Goal: Use online tool/utility: Utilize a website feature to perform a specific function

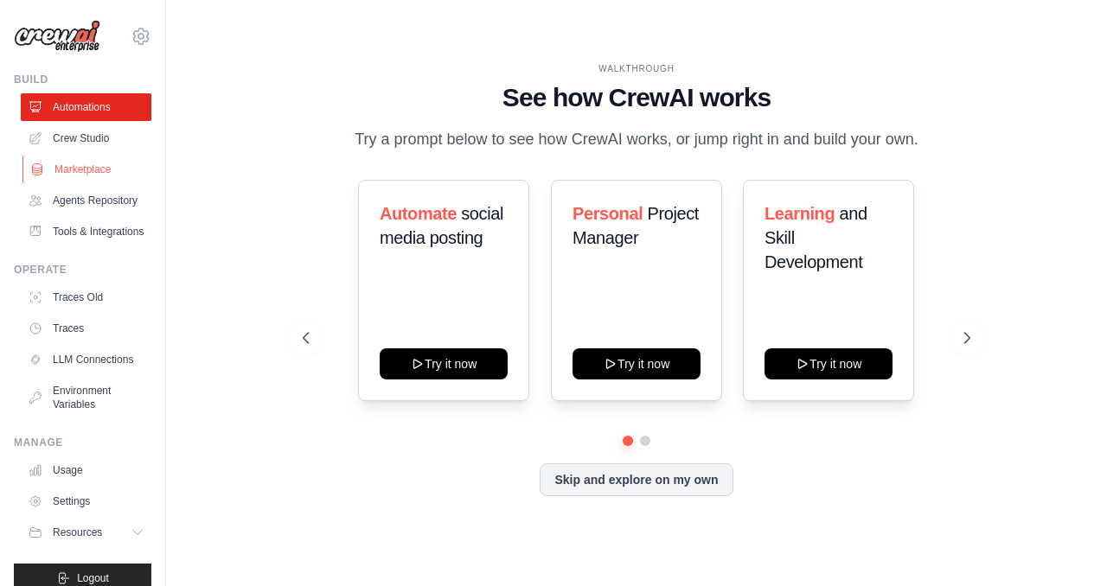
click at [106, 168] on link "Marketplace" at bounding box center [87, 170] width 131 height 28
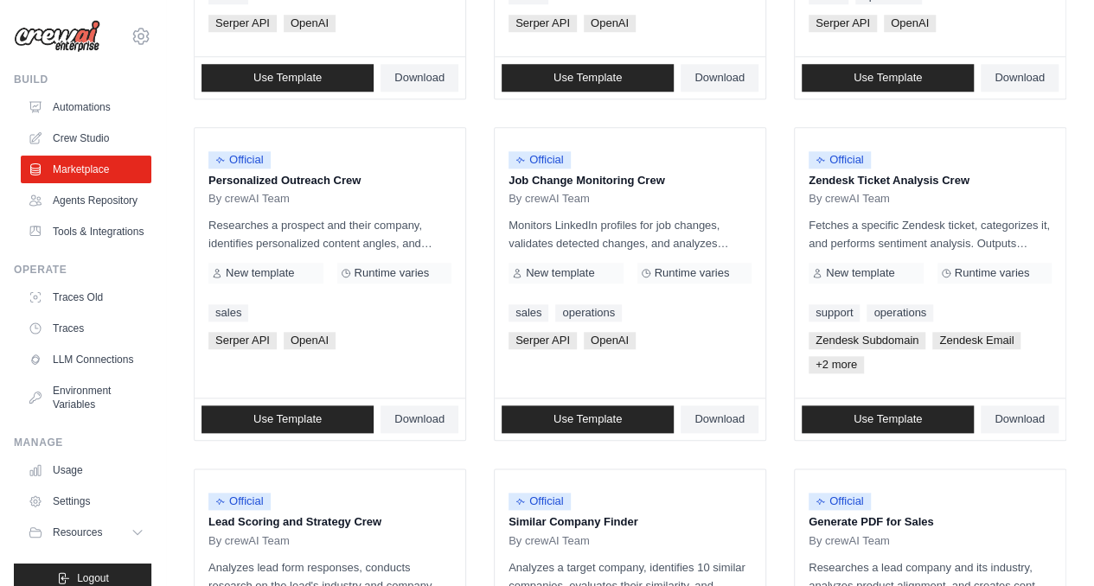
scroll to position [1060, 0]
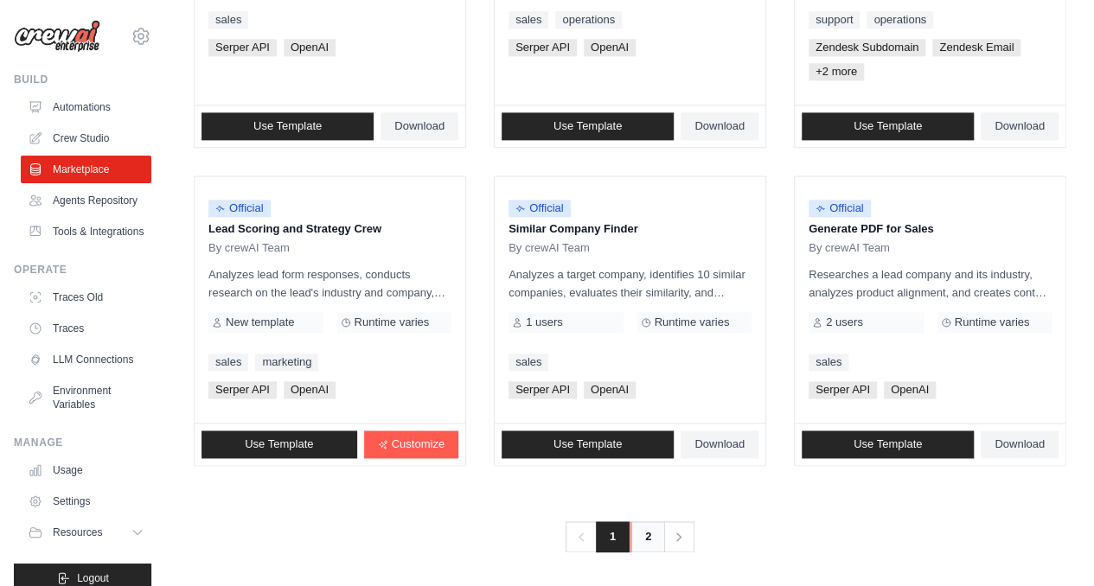
click at [652, 530] on link "2" at bounding box center [647, 536] width 35 height 31
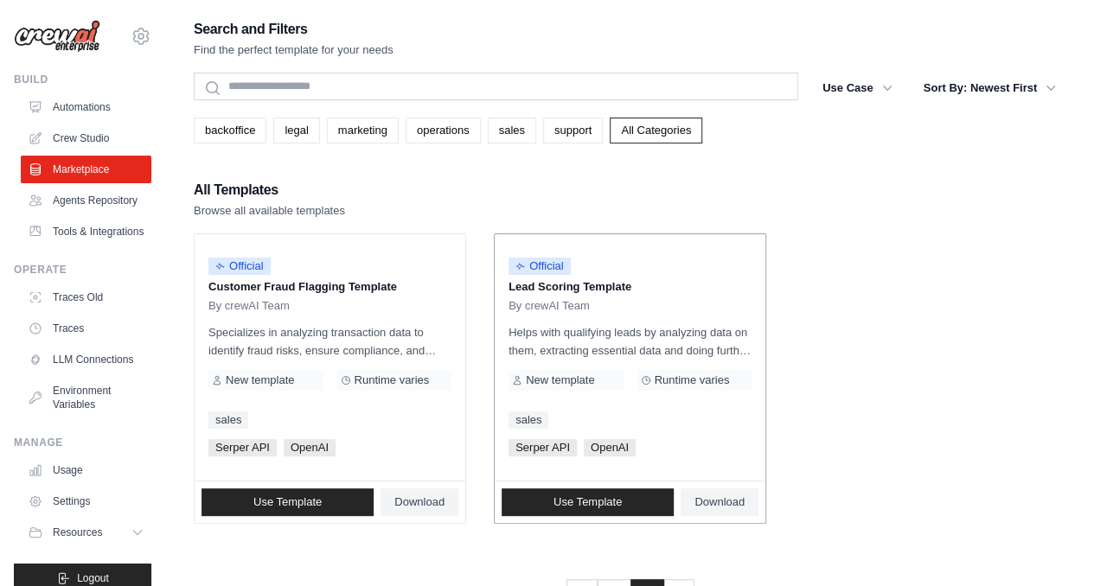
scroll to position [61, 0]
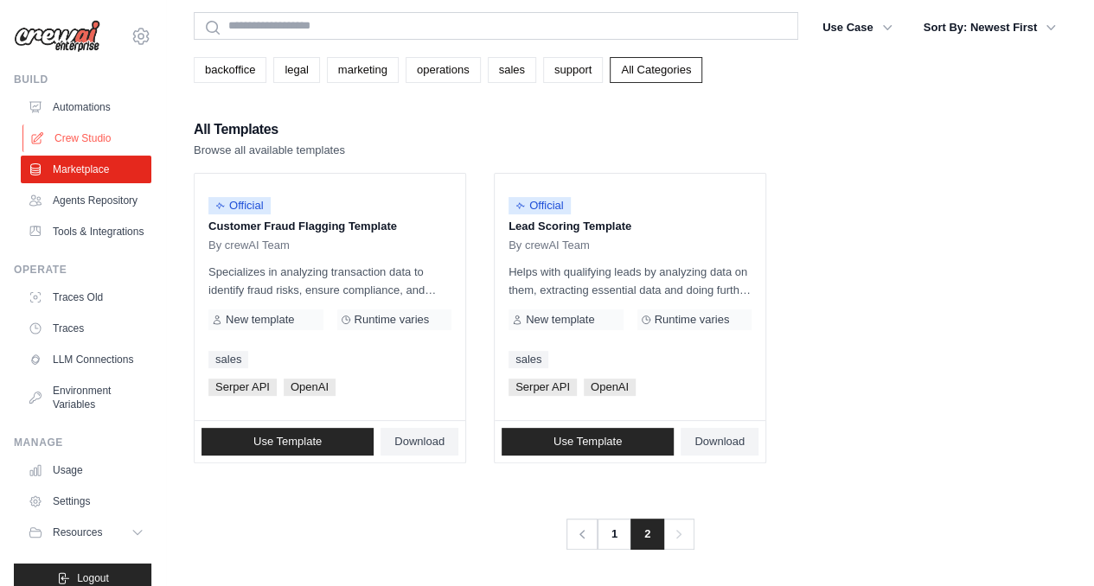
click at [92, 127] on link "Crew Studio" at bounding box center [87, 138] width 131 height 28
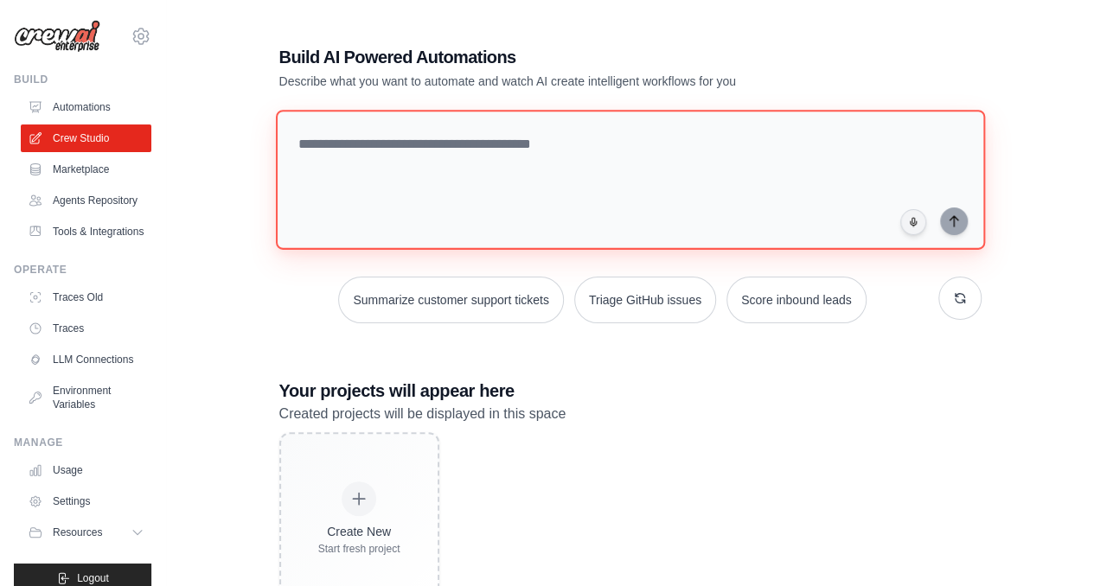
click at [403, 156] on textarea at bounding box center [629, 180] width 709 height 140
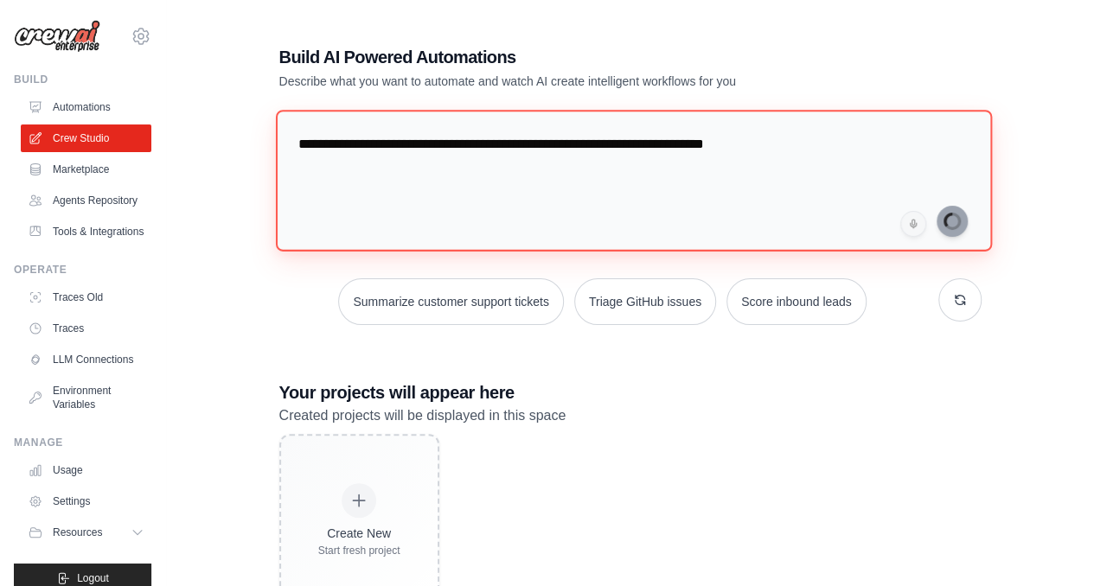
type textarea "**********"
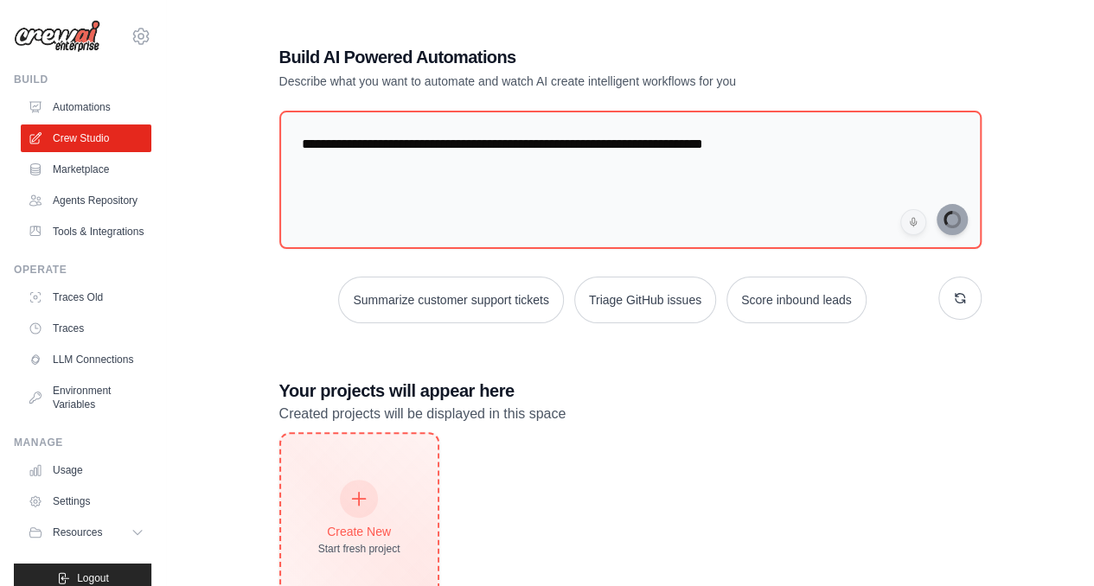
scroll to position [63, 0]
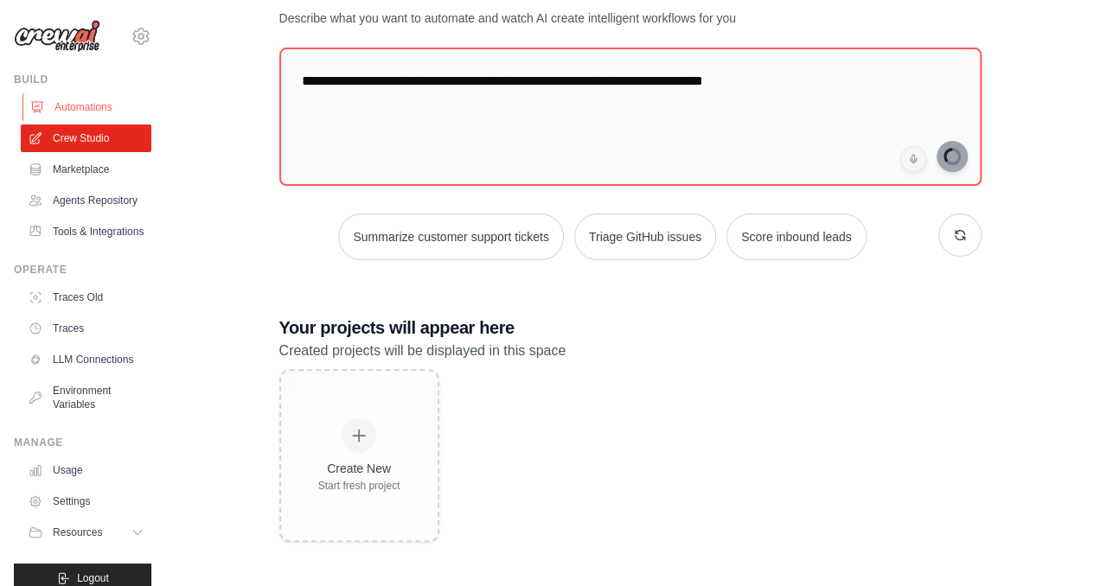
click at [91, 94] on link "Automations" at bounding box center [87, 107] width 131 height 28
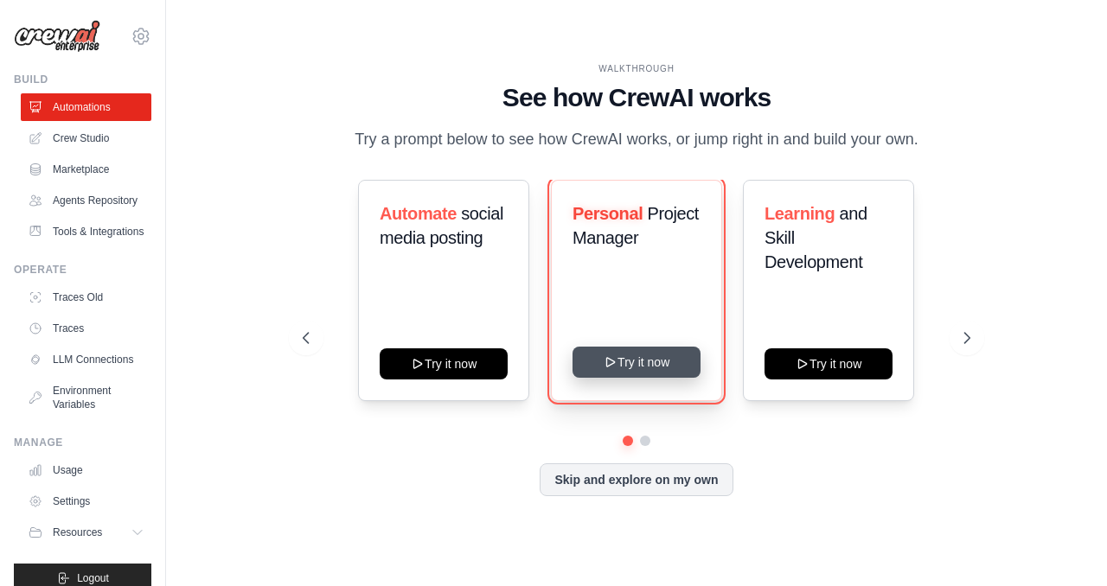
click at [635, 366] on button "Try it now" at bounding box center [636, 362] width 128 height 31
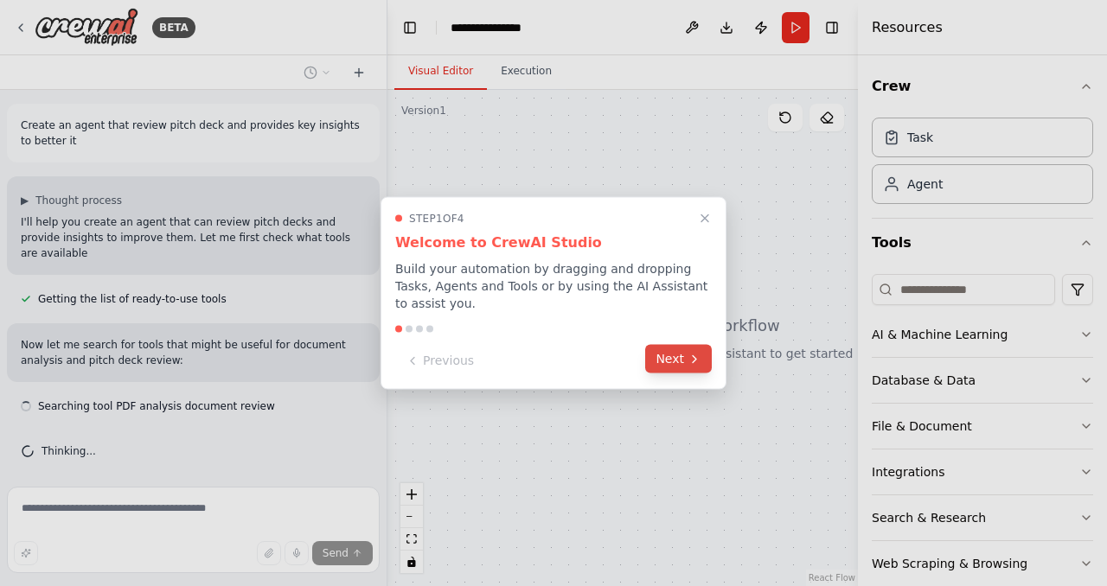
scroll to position [4, 0]
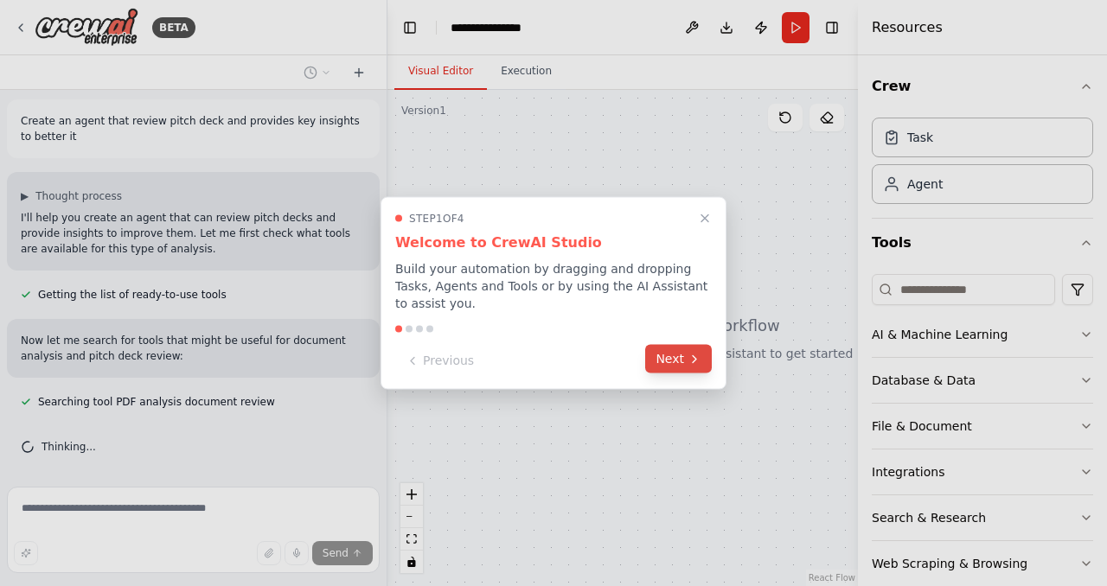
click at [693, 354] on icon at bounding box center [694, 359] width 14 height 14
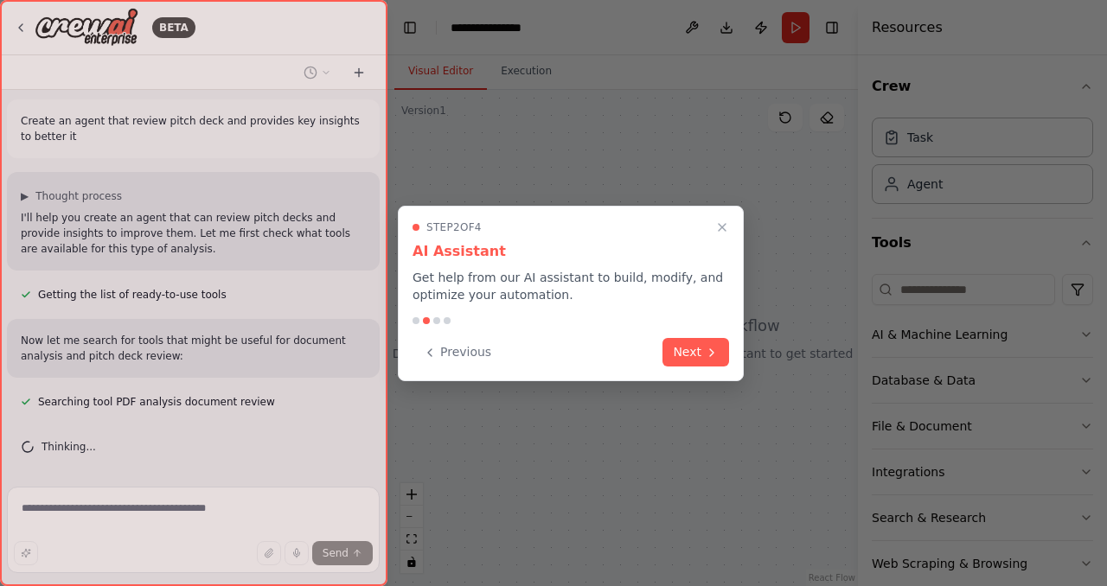
click at [693, 354] on button "Next" at bounding box center [695, 352] width 67 height 29
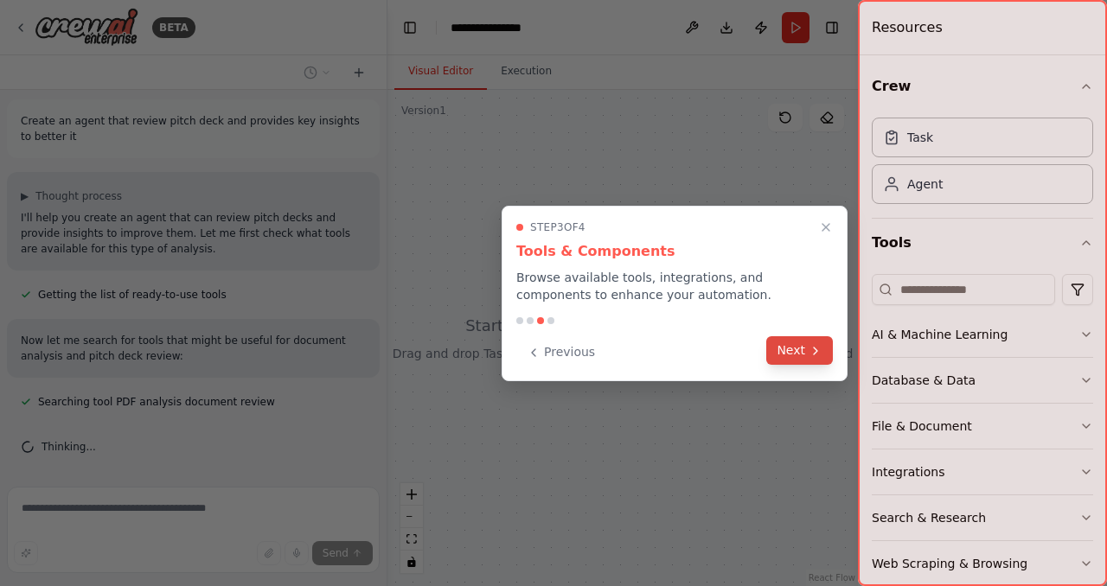
scroll to position [39, 0]
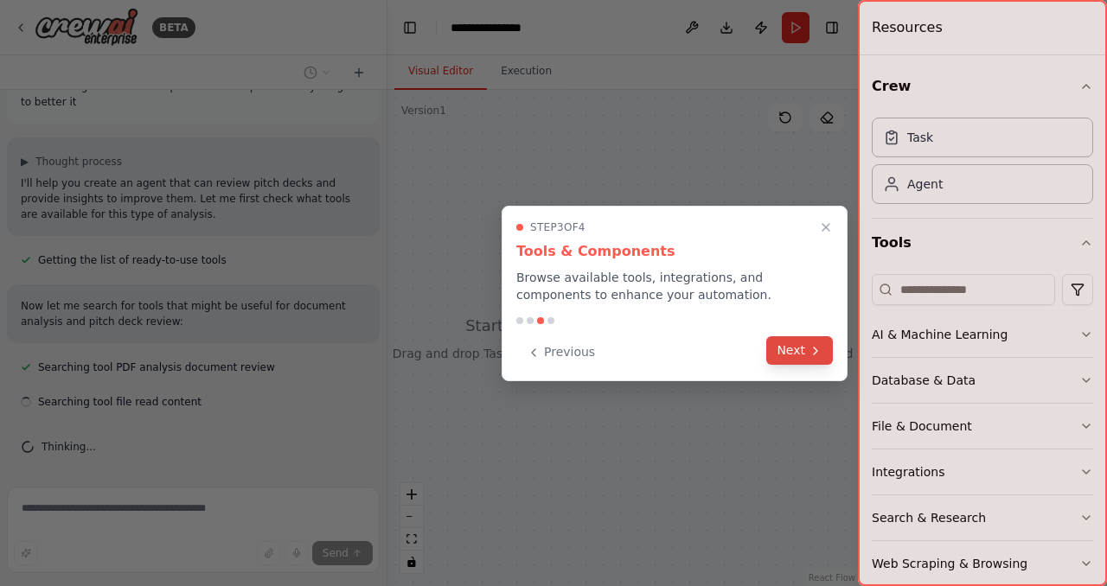
click at [795, 349] on button "Next" at bounding box center [799, 350] width 67 height 29
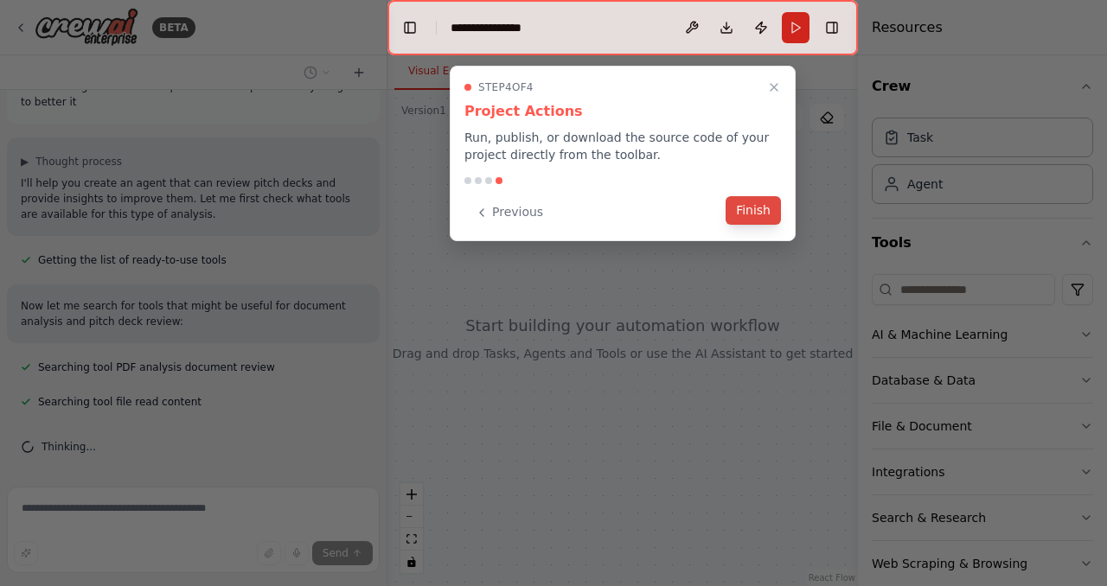
click at [764, 205] on button "Finish" at bounding box center [752, 210] width 55 height 29
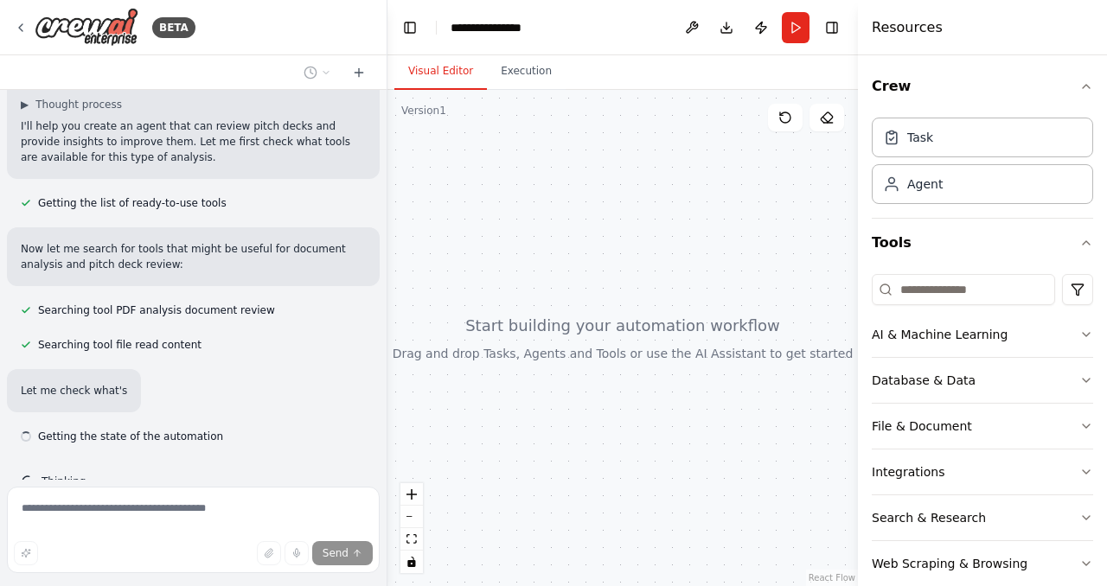
scroll to position [131, 0]
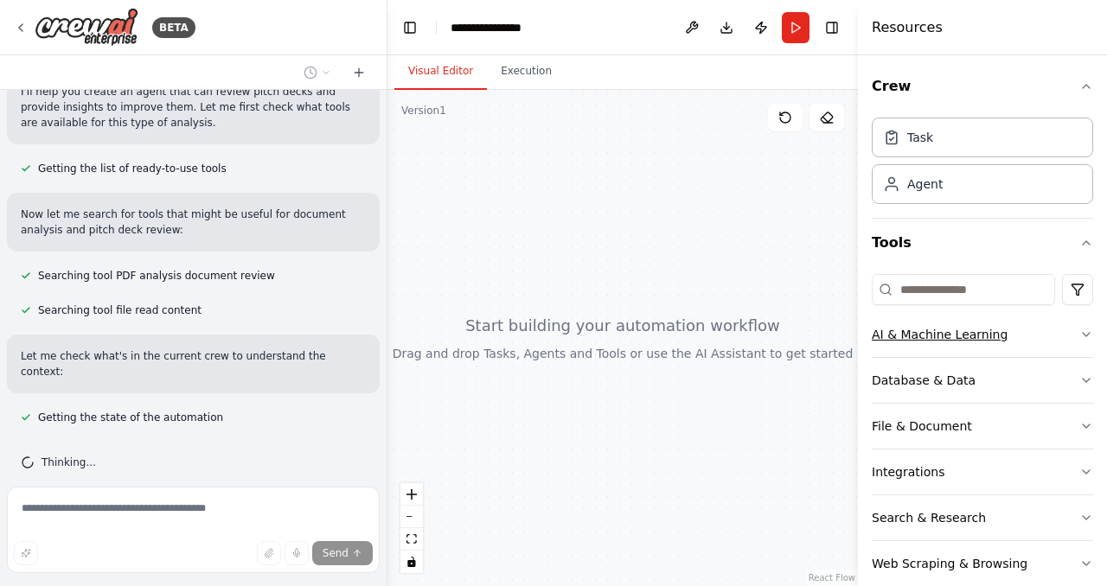
drag, startPoint x: 581, startPoint y: 456, endPoint x: 1006, endPoint y: 338, distance: 441.3
click at [1006, 338] on div "**********" at bounding box center [553, 293] width 1107 height 586
click at [1006, 338] on button "AI & Machine Learning" at bounding box center [981, 334] width 221 height 45
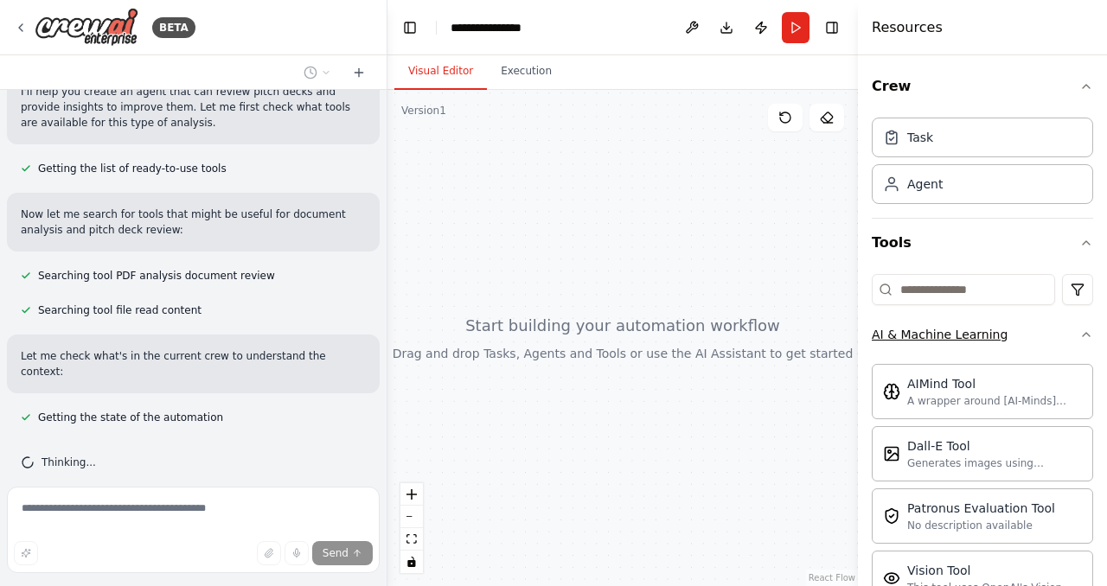
click at [1006, 338] on button "AI & Machine Learning" at bounding box center [981, 334] width 221 height 45
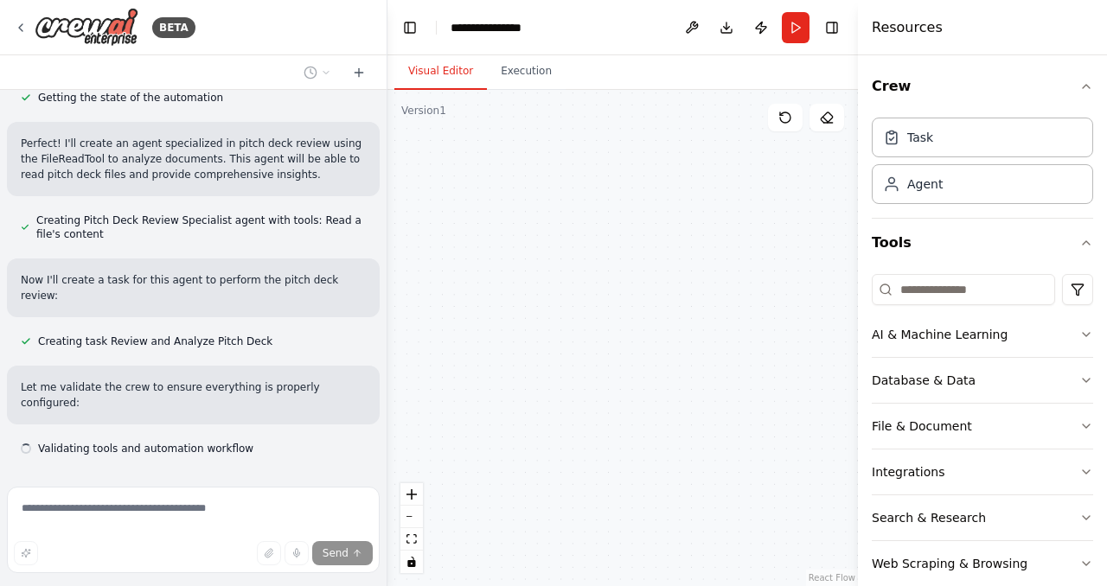
scroll to position [450, 0]
click at [1049, 472] on button "Integrations" at bounding box center [981, 472] width 221 height 45
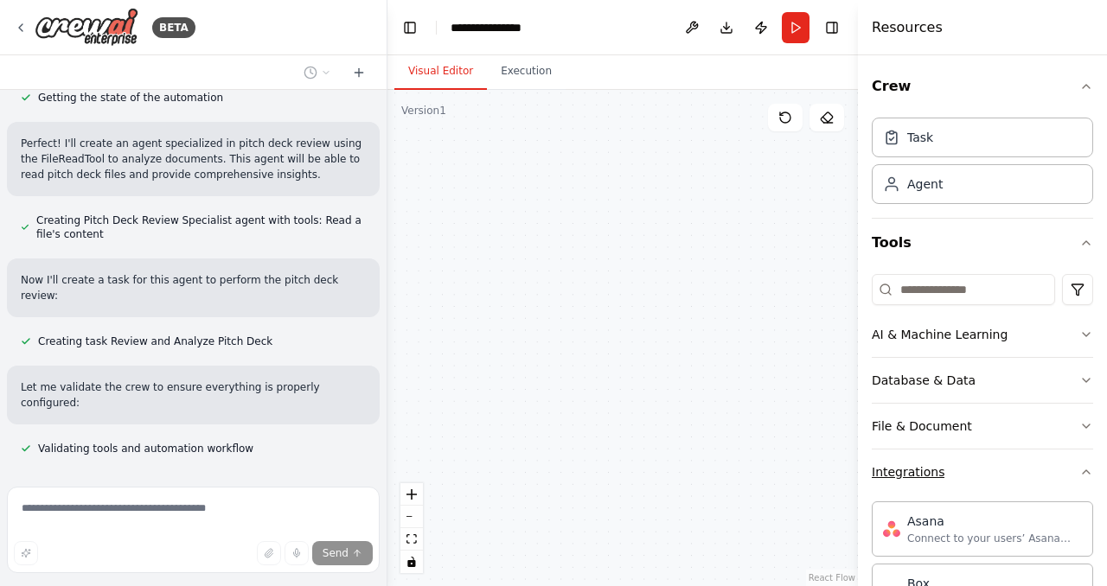
scroll to position [542, 0]
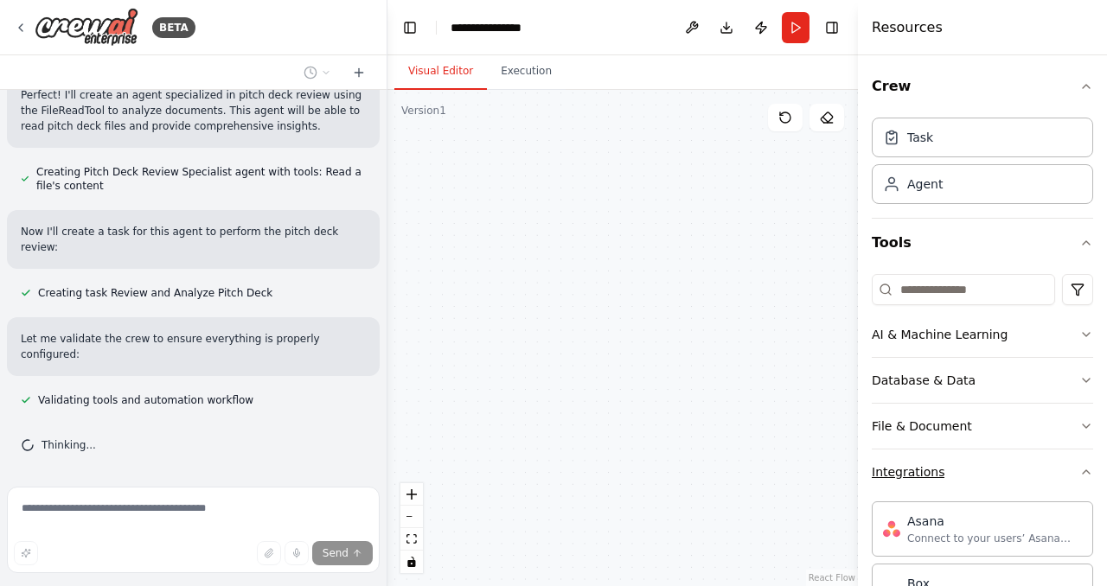
click at [1049, 472] on button "Integrations" at bounding box center [981, 472] width 221 height 45
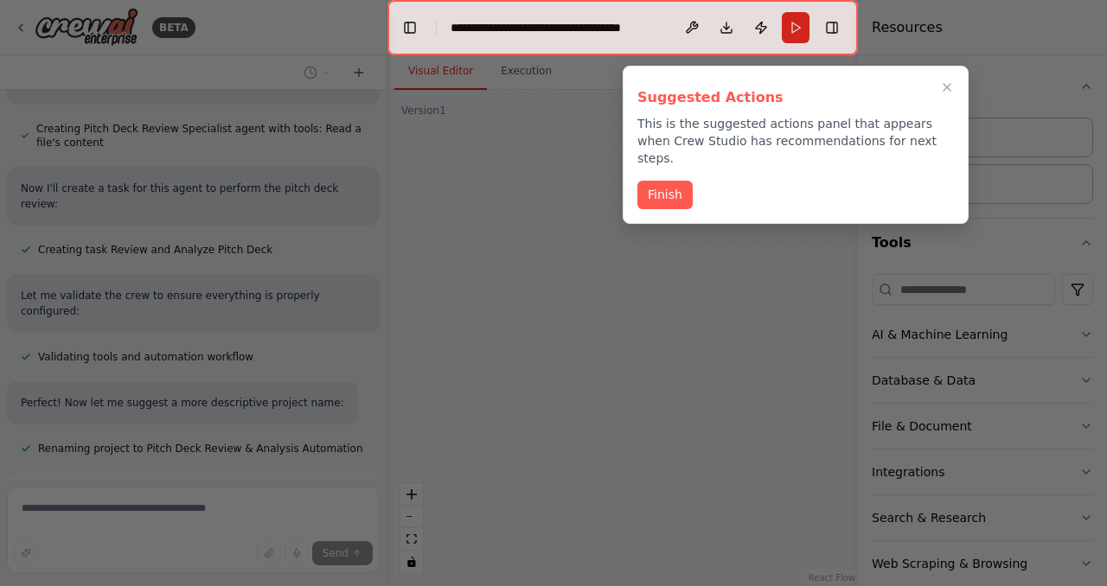
scroll to position [681, 0]
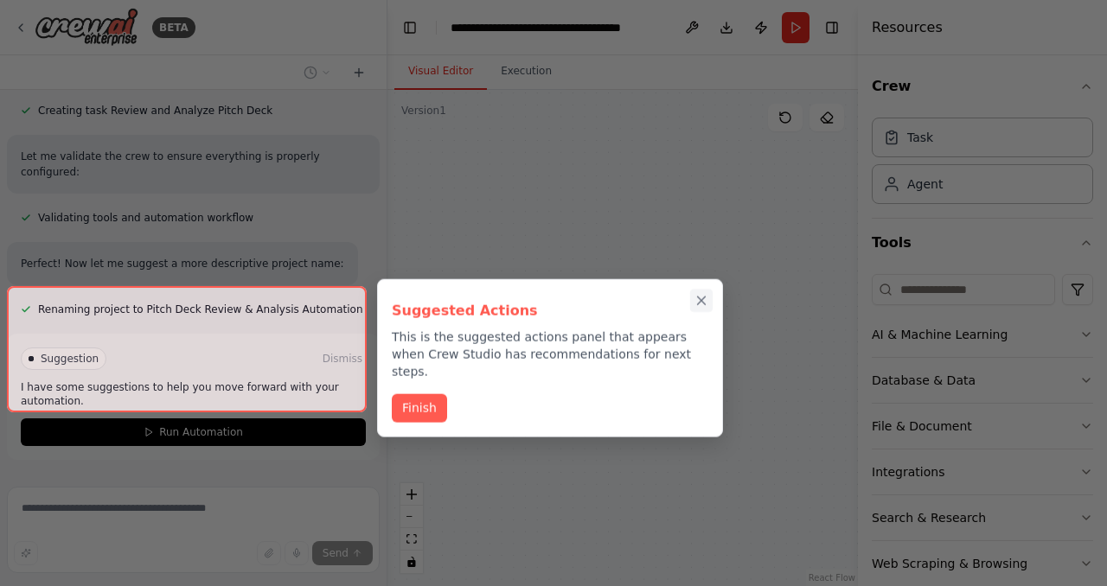
click at [699, 297] on icon "Close walkthrough" at bounding box center [702, 301] width 8 height 8
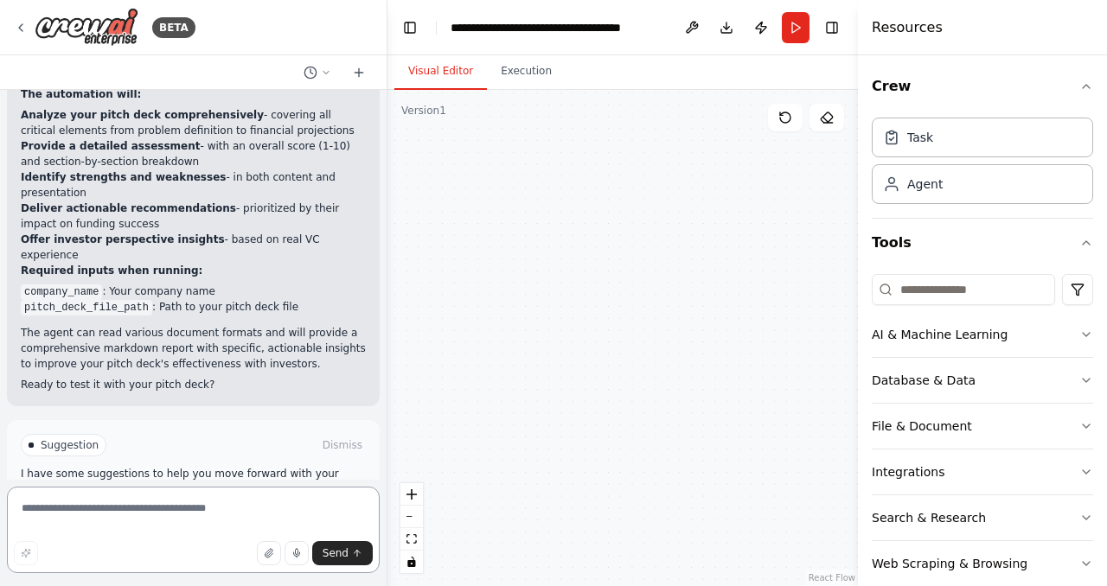
scroll to position [1072, 0]
click at [521, 78] on button "Execution" at bounding box center [526, 72] width 79 height 36
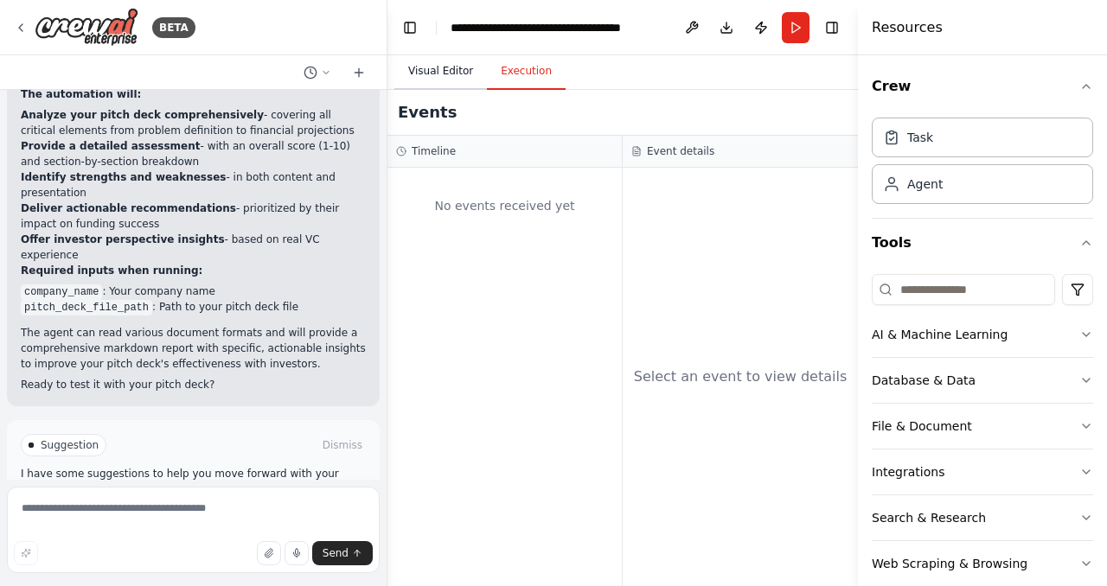
click at [454, 74] on button "Visual Editor" at bounding box center [440, 72] width 93 height 36
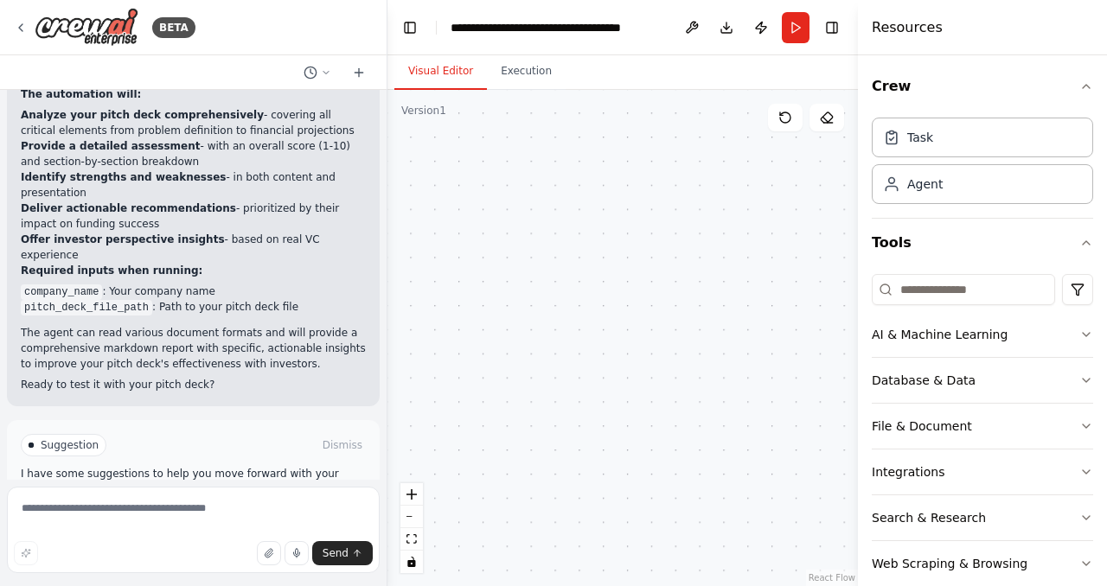
click at [266, 505] on button "Run Automation" at bounding box center [193, 519] width 345 height 28
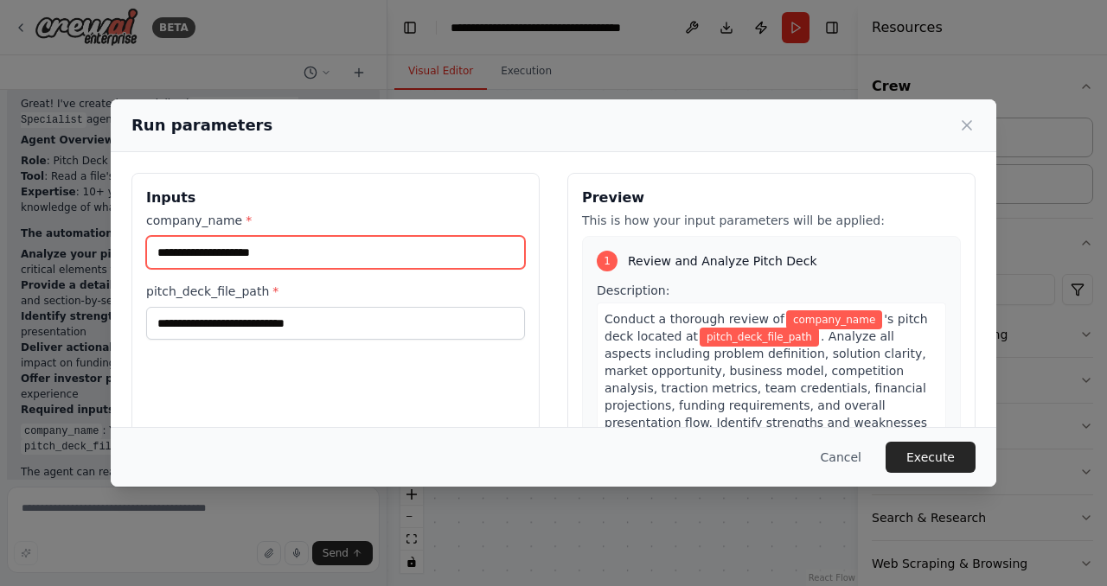
click at [456, 253] on input "company_name *" at bounding box center [335, 252] width 379 height 33
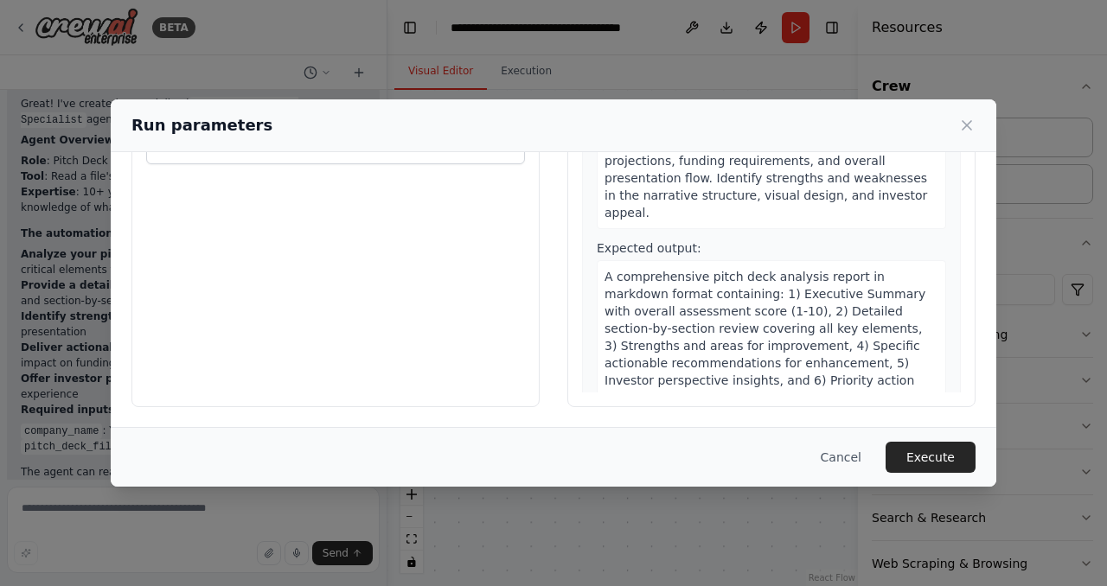
scroll to position [0, 0]
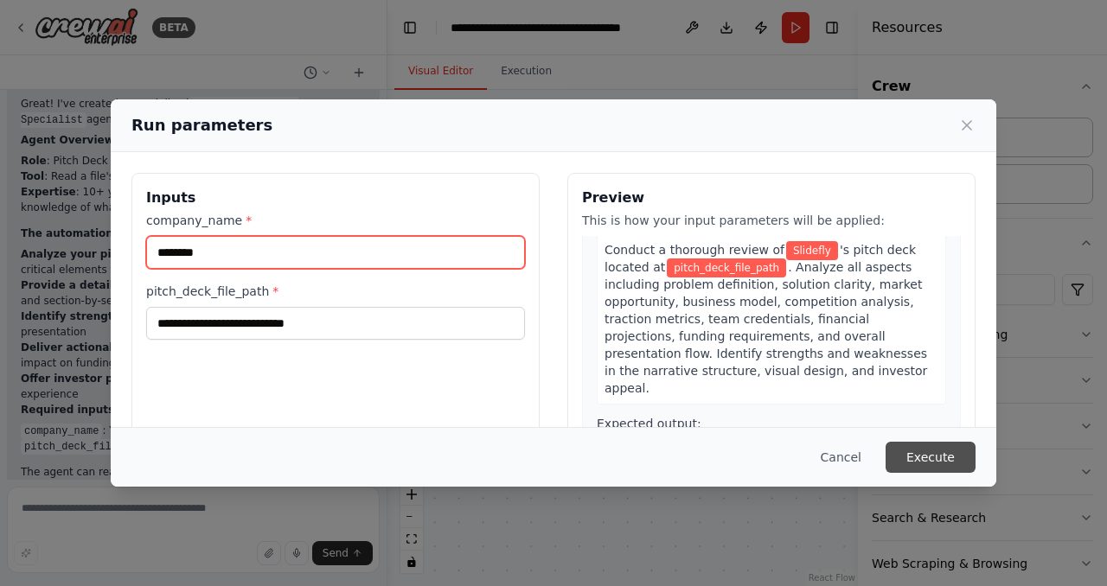
type input "********"
click at [938, 464] on button "Execute" at bounding box center [930, 457] width 90 height 31
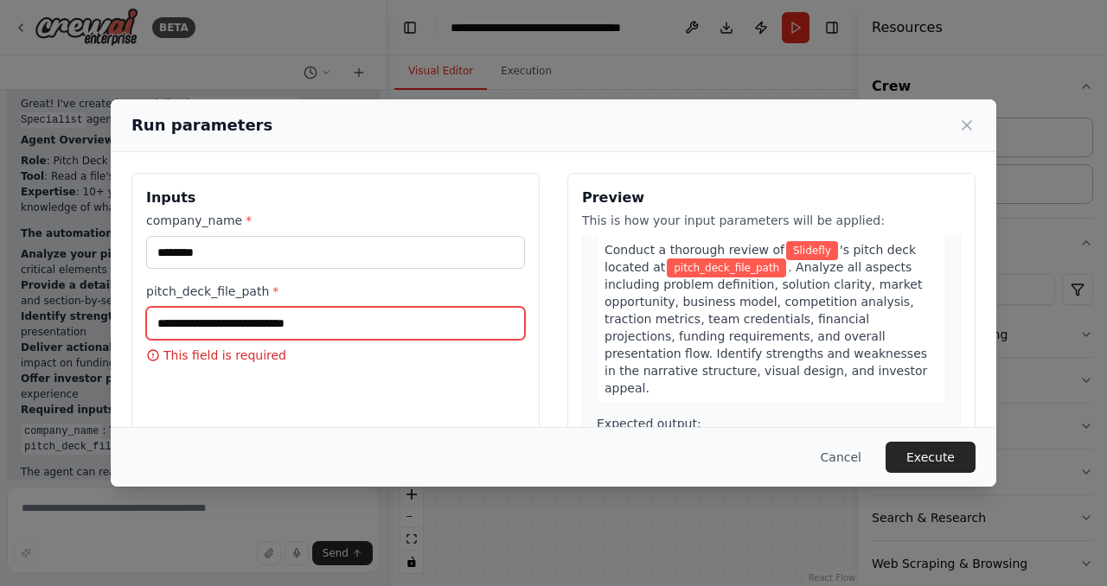
click at [195, 322] on input "pitch_deck_file_path *" at bounding box center [335, 323] width 379 height 33
click at [354, 308] on input "pitch_deck_file_path *" at bounding box center [335, 323] width 379 height 33
click at [862, 464] on button "Cancel" at bounding box center [841, 457] width 68 height 31
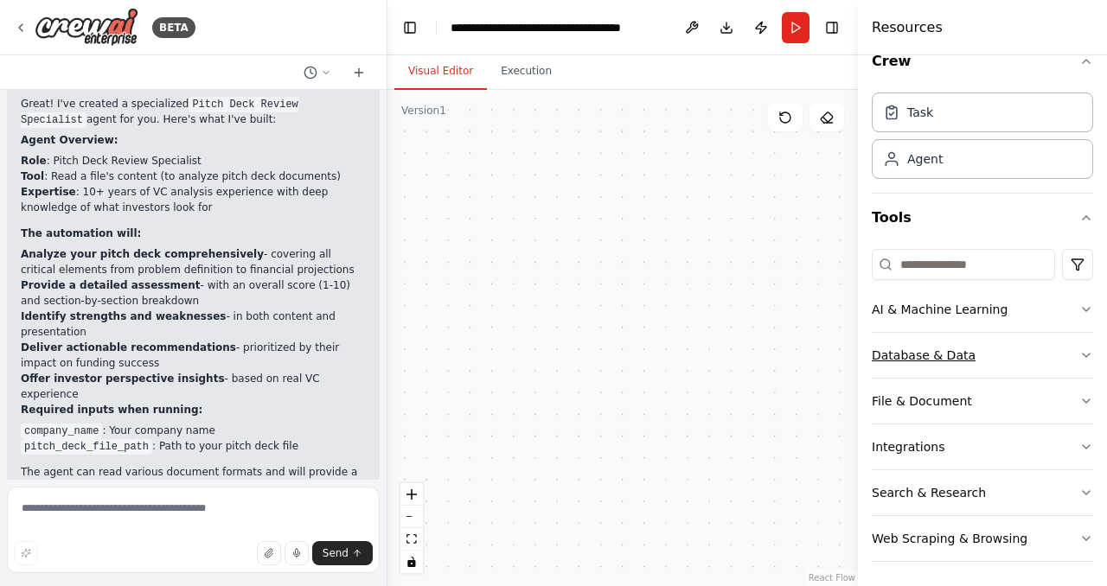
scroll to position [24, 0]
click at [985, 412] on button "File & Document" at bounding box center [981, 402] width 221 height 45
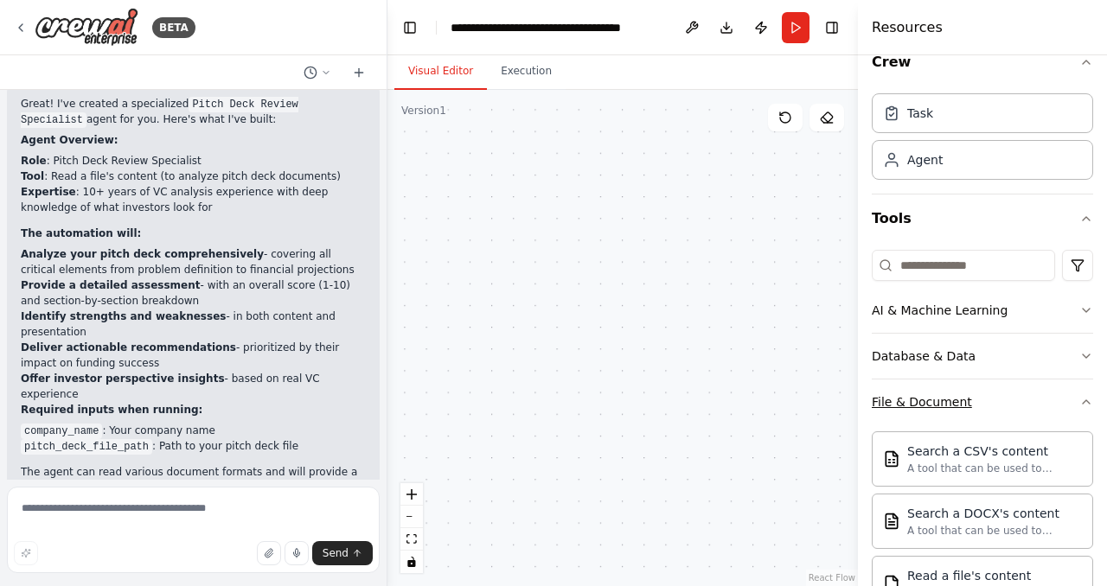
click at [985, 412] on button "File & Document" at bounding box center [981, 402] width 221 height 45
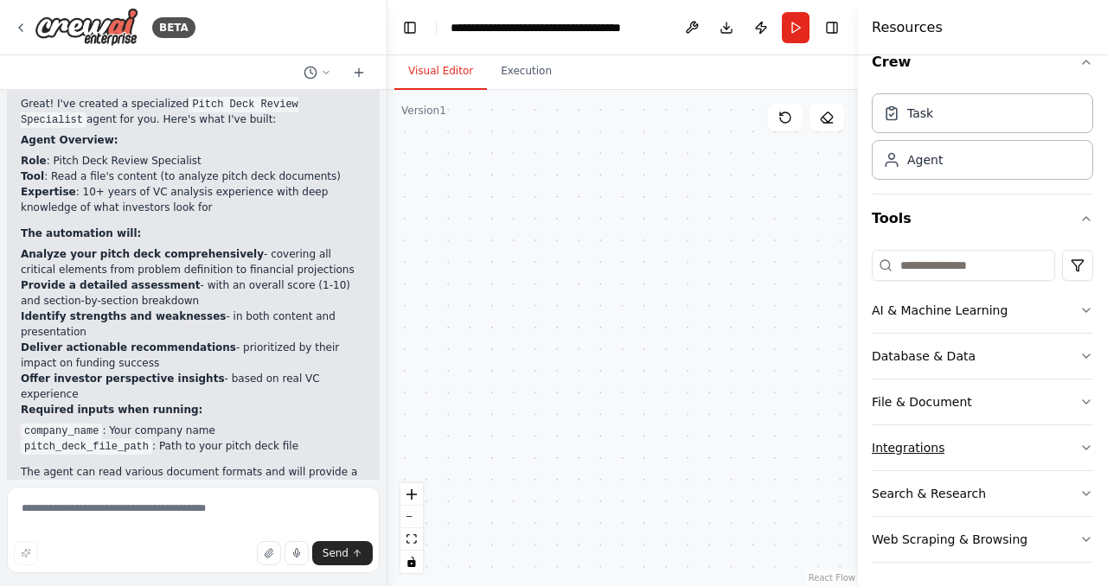
click at [991, 442] on button "Integrations" at bounding box center [981, 447] width 221 height 45
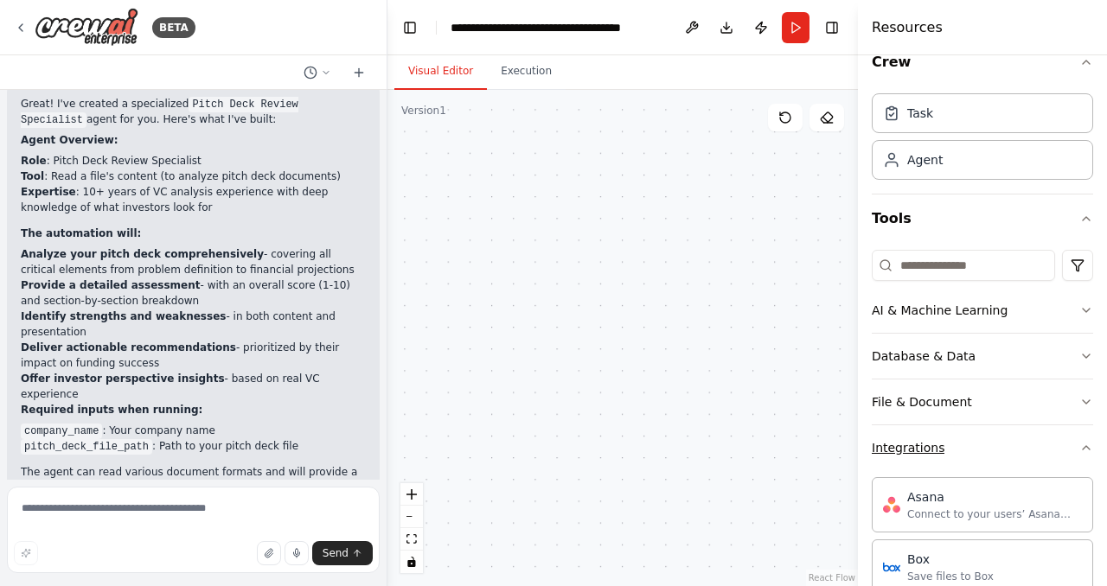
click at [991, 442] on button "Integrations" at bounding box center [981, 447] width 221 height 45
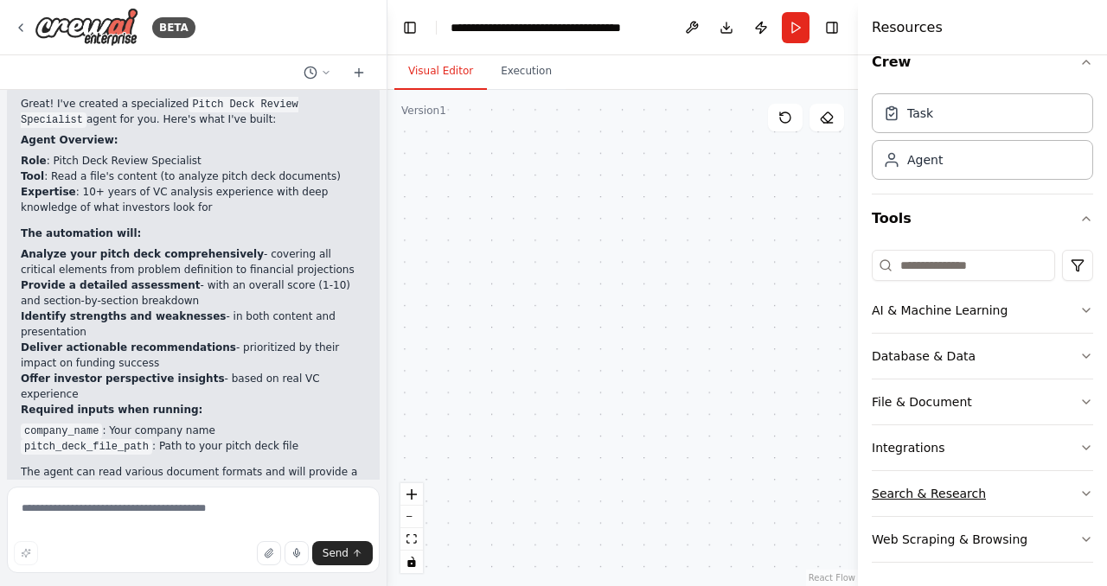
click at [1009, 495] on button "Search & Research" at bounding box center [981, 493] width 221 height 45
click at [1013, 532] on div "Web Scraping & Browsing" at bounding box center [949, 539] width 156 height 17
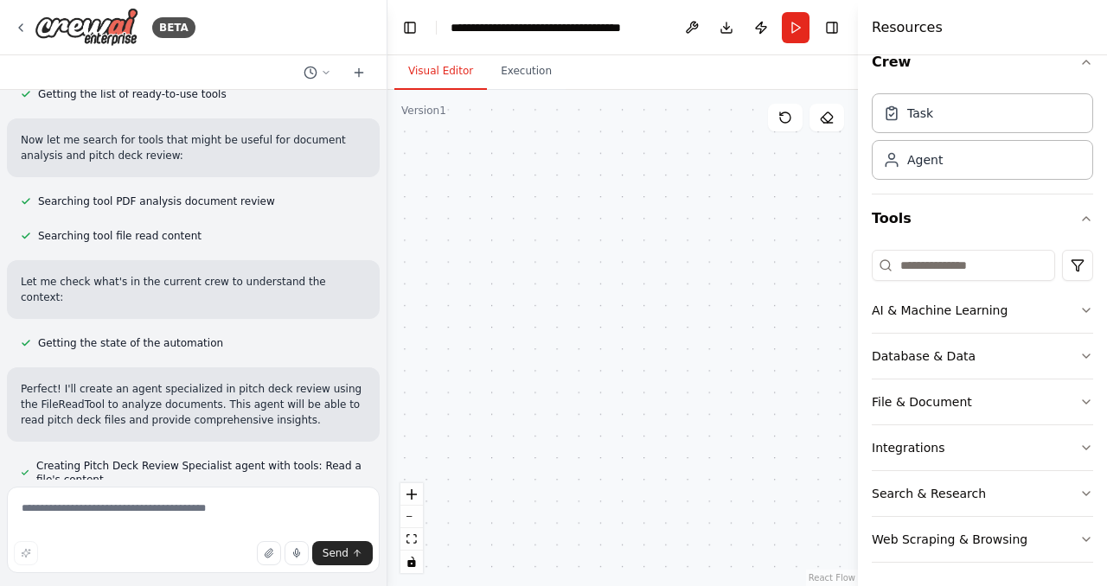
scroll to position [0, 0]
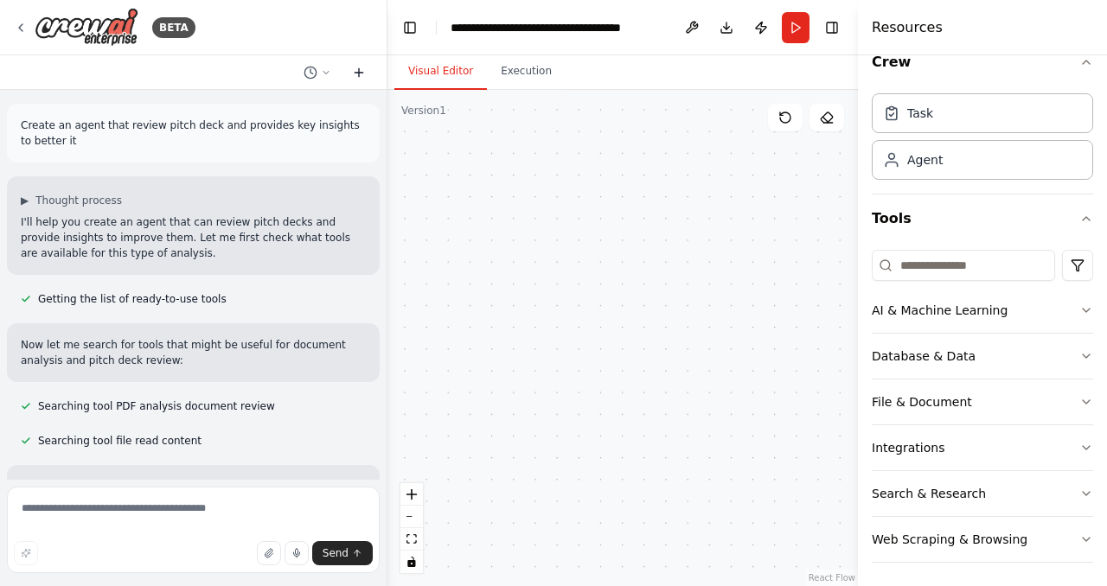
click at [356, 67] on icon at bounding box center [359, 73] width 14 height 14
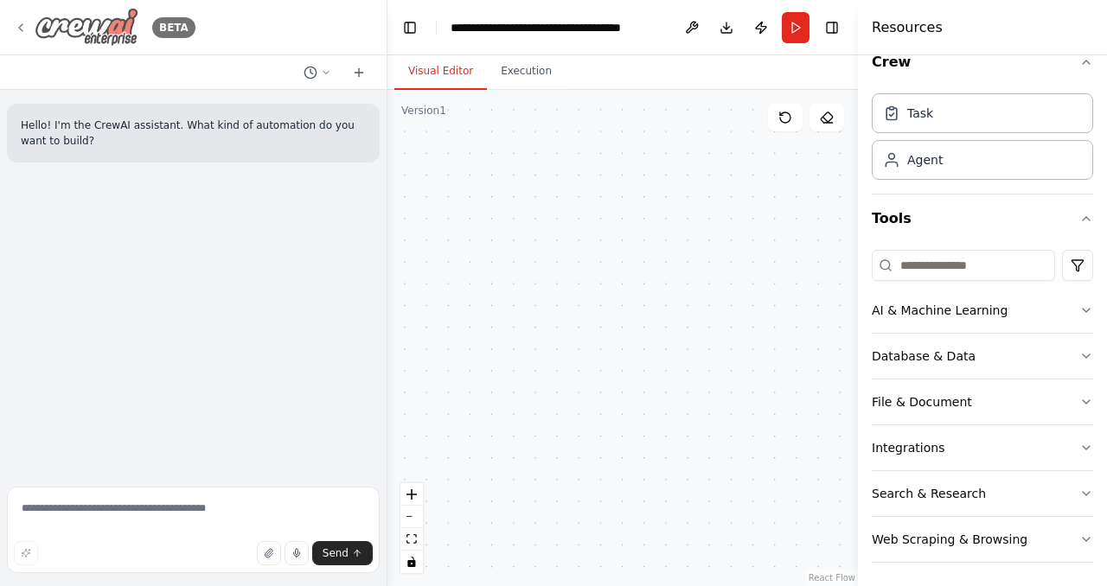
click at [19, 29] on icon at bounding box center [21, 28] width 14 height 14
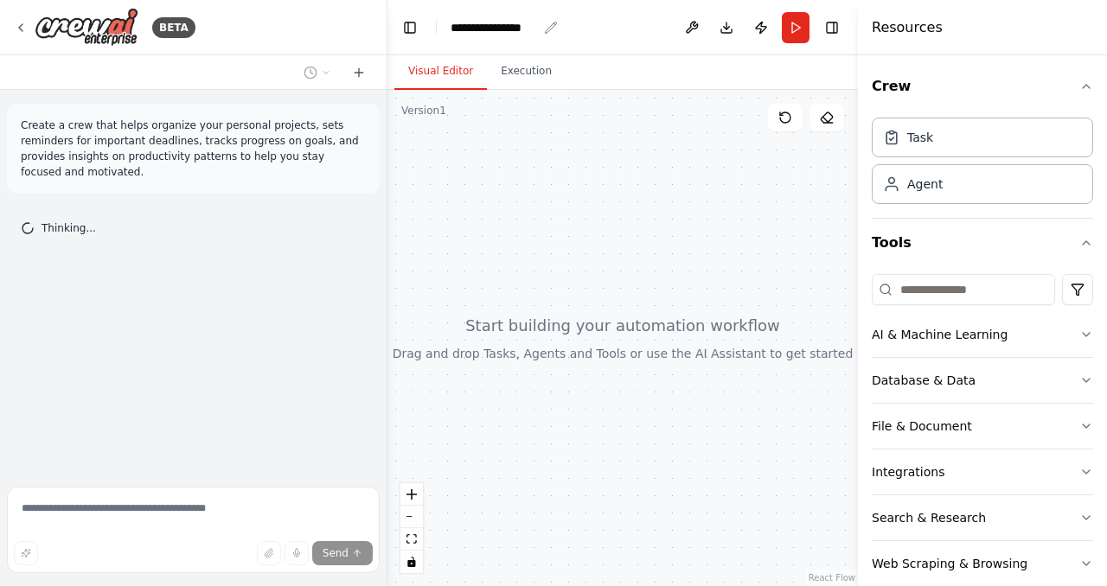
click at [512, 31] on div "**********" at bounding box center [493, 27] width 86 height 17
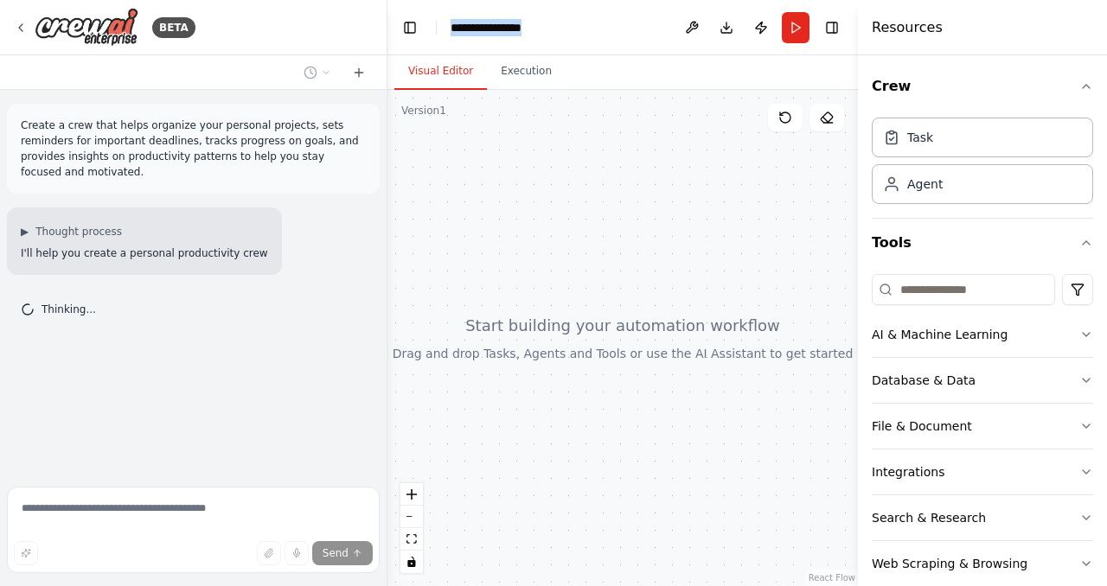
drag, startPoint x: 541, startPoint y: 29, endPoint x: 373, endPoint y: 42, distance: 169.1
click at [373, 42] on div "**********" at bounding box center [553, 293] width 1107 height 586
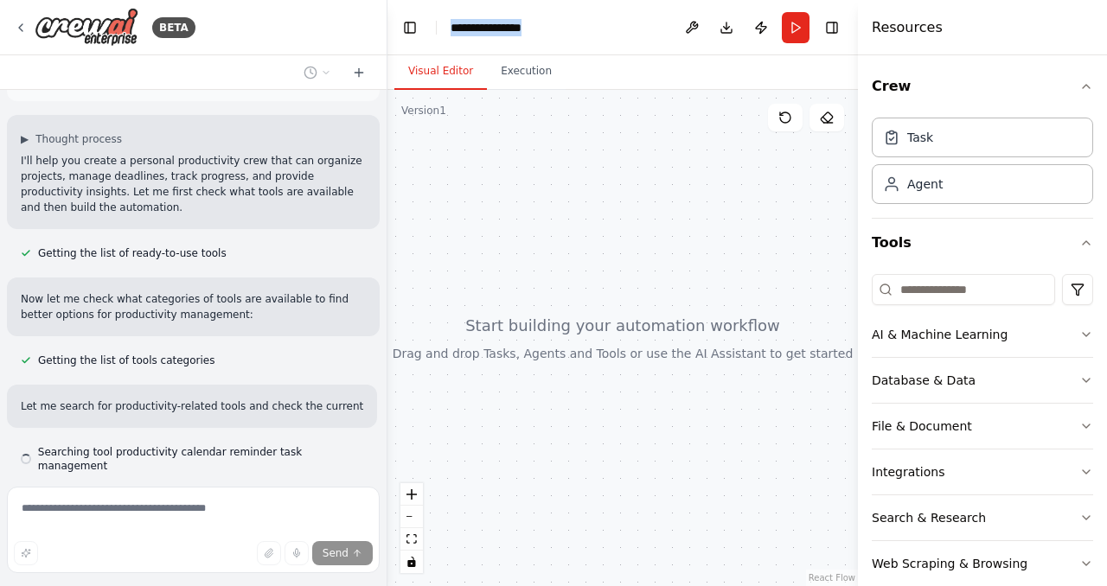
scroll to position [127, 0]
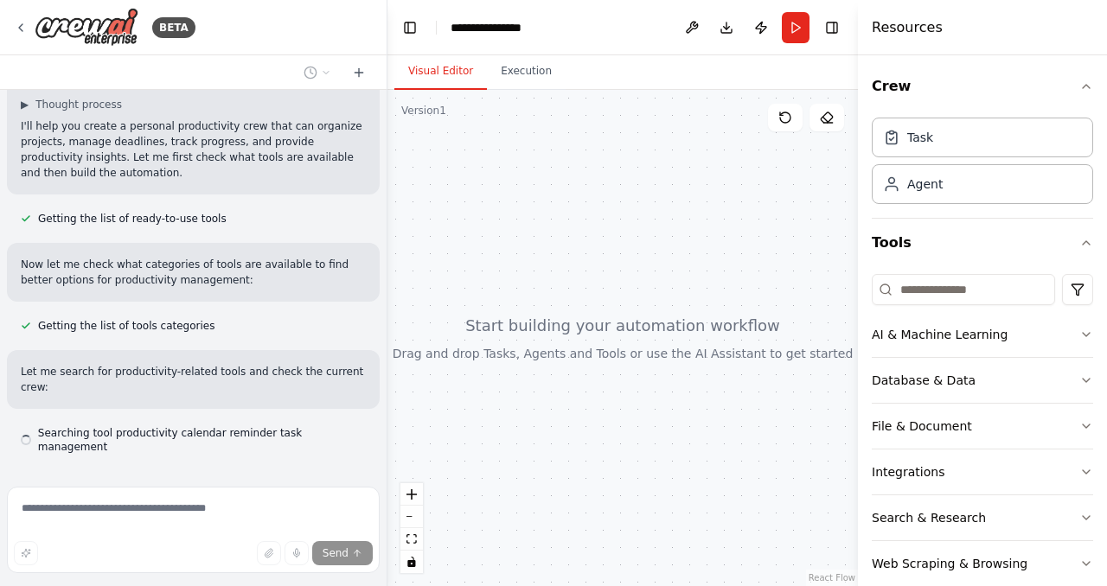
click at [373, 42] on div "BETA" at bounding box center [193, 27] width 386 height 55
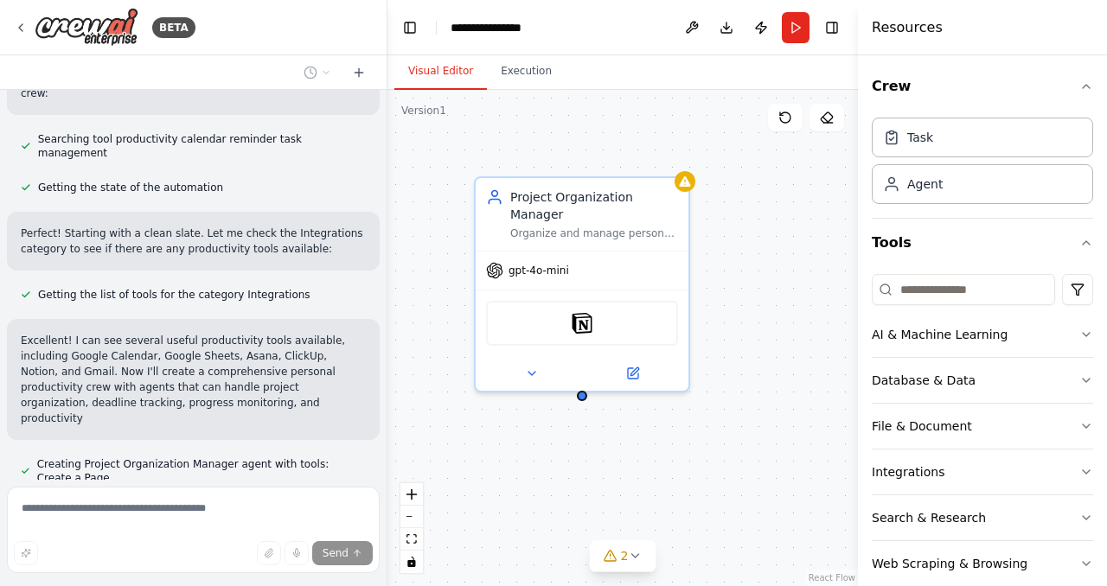
scroll to position [437, 0]
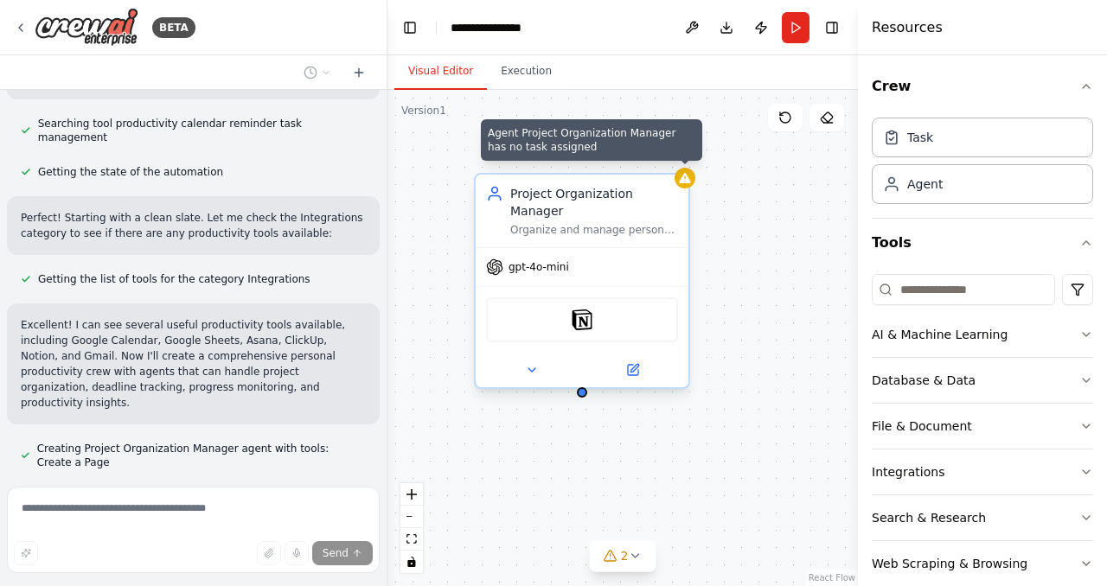
click at [685, 185] on div at bounding box center [684, 178] width 21 height 21
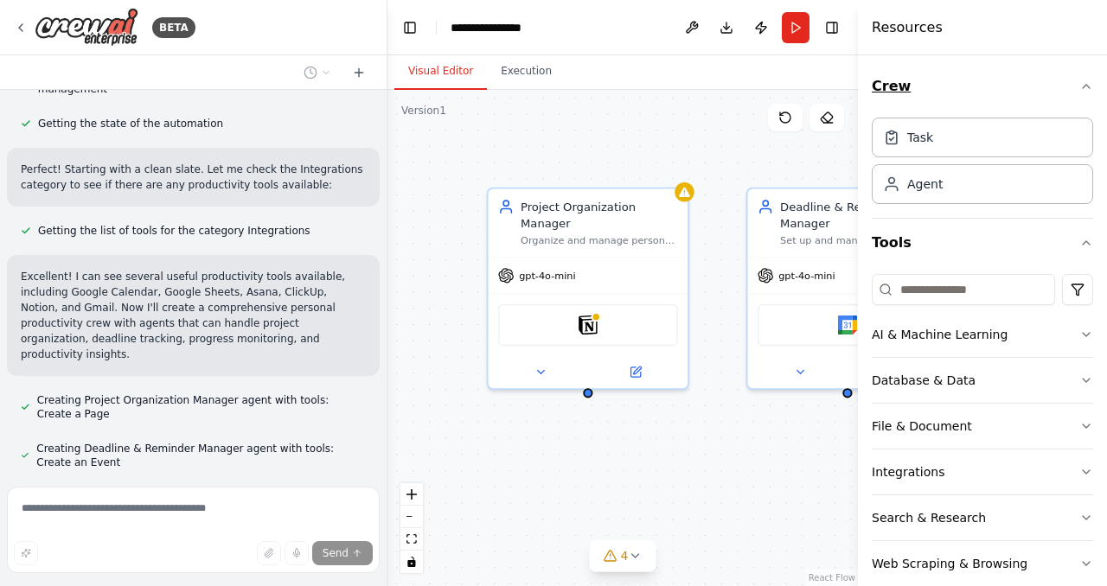
click at [1079, 85] on icon "button" at bounding box center [1086, 87] width 14 height 14
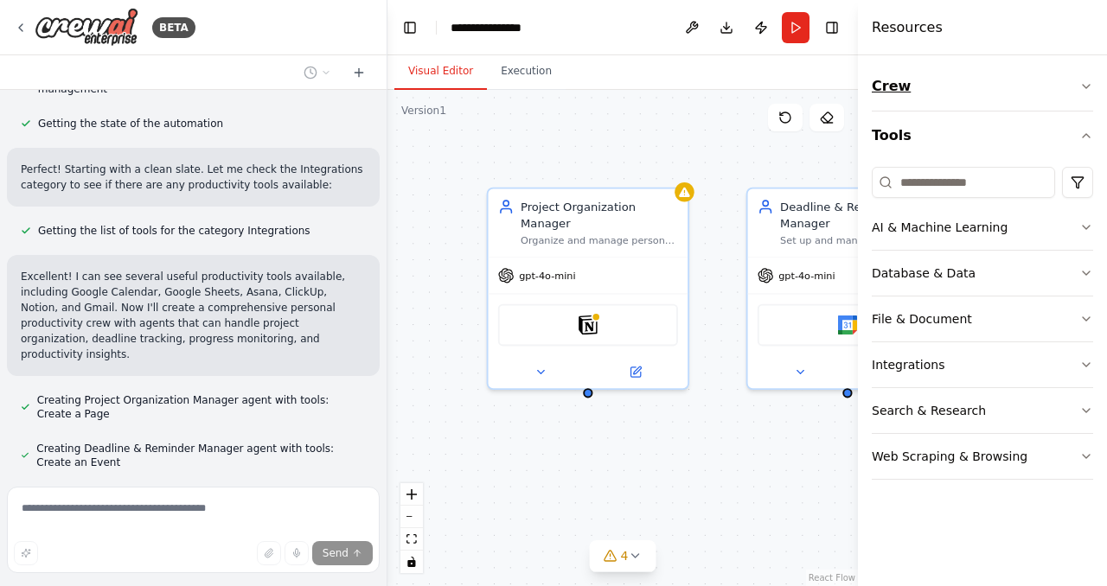
click at [1089, 75] on button "Crew" at bounding box center [981, 86] width 221 height 48
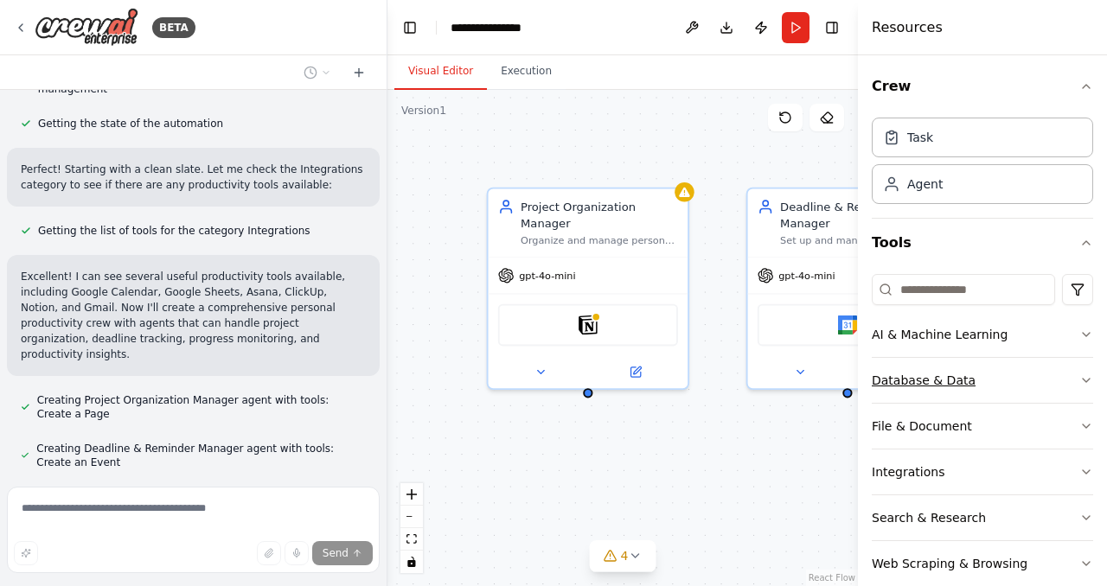
scroll to position [520, 0]
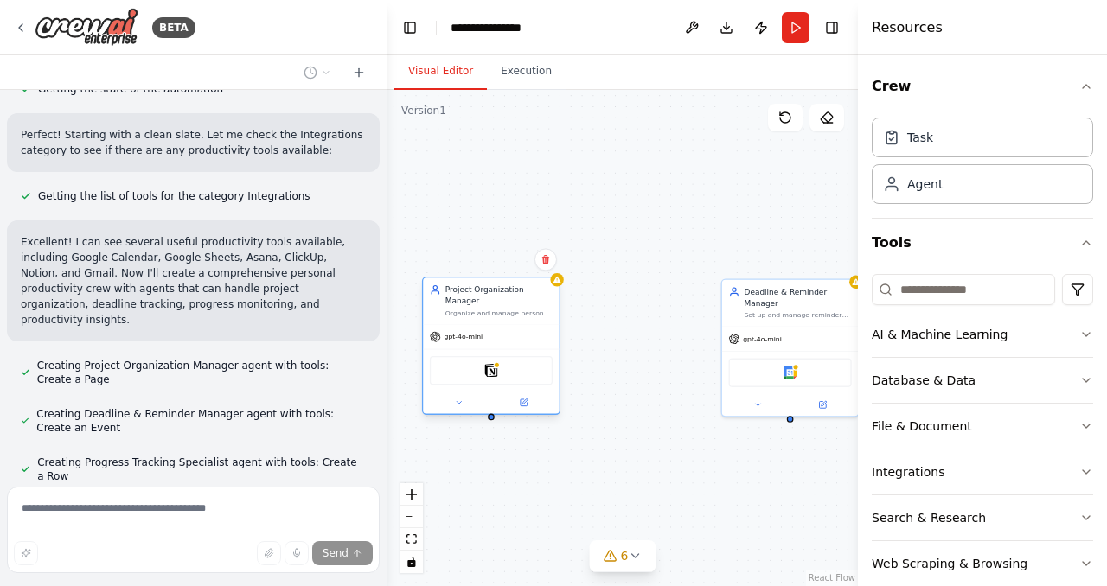
drag, startPoint x: 679, startPoint y: 322, endPoint x: 574, endPoint y: 309, distance: 105.3
click at [558, 325] on div "gpt-4o-mini" at bounding box center [491, 337] width 136 height 24
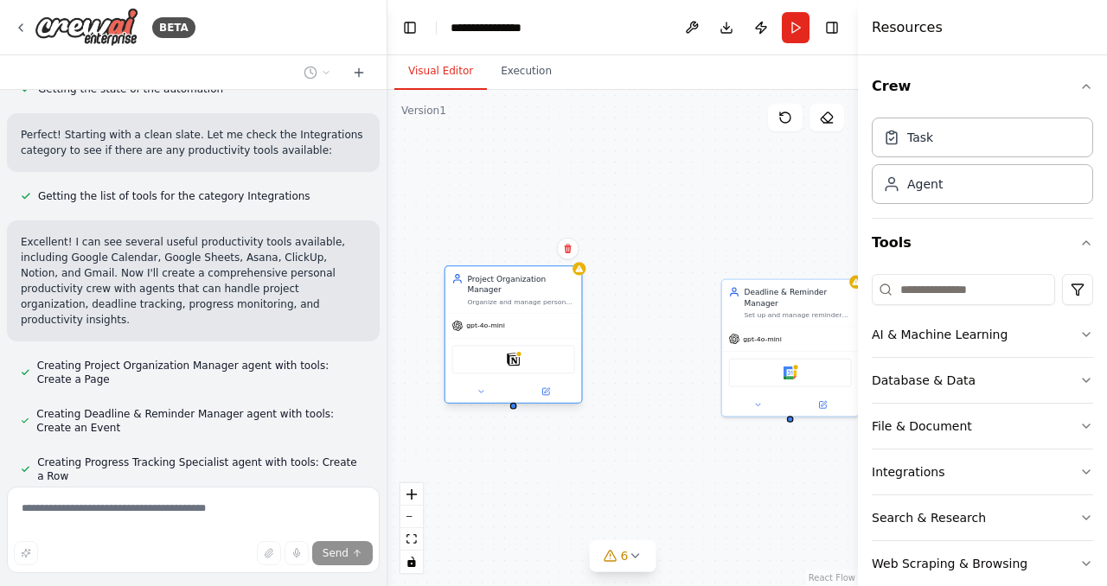
scroll to position [554, 0]
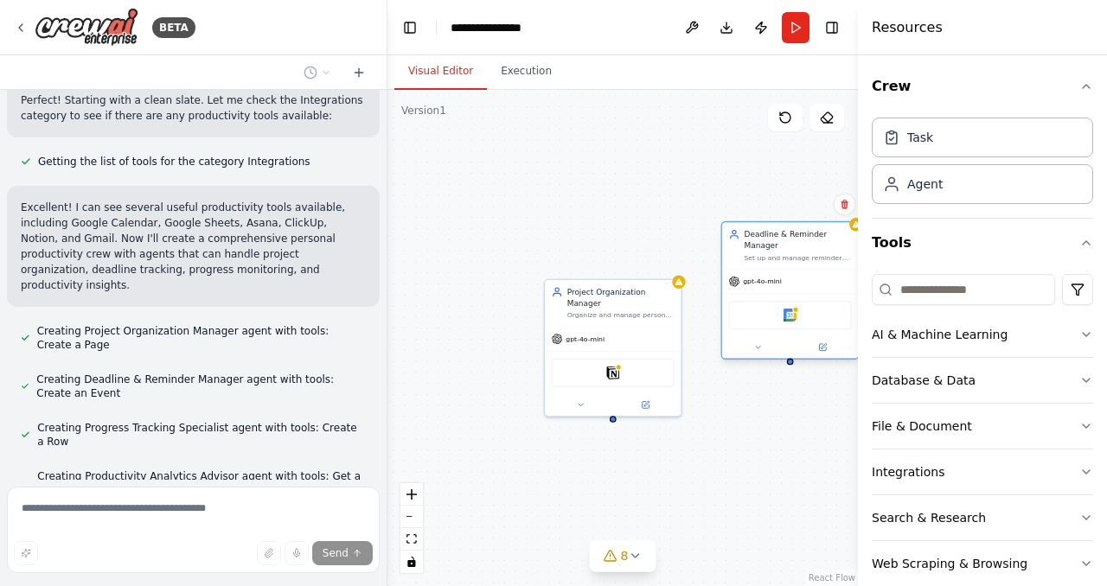
drag, startPoint x: 745, startPoint y: 341, endPoint x: 743, endPoint y: 286, distance: 55.4
click at [743, 286] on div "gpt-4o-mini" at bounding box center [755, 281] width 53 height 11
